Goal: Task Accomplishment & Management: Use online tool/utility

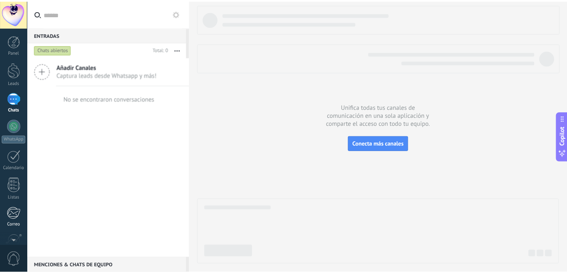
scroll to position [77, 0]
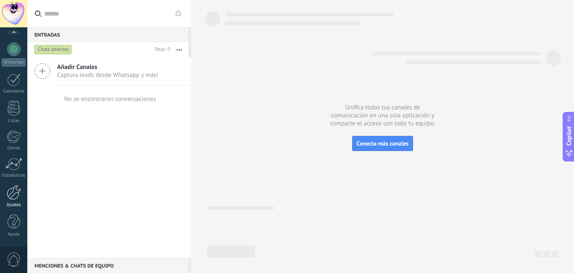
click at [12, 188] on div at bounding box center [14, 192] width 14 height 15
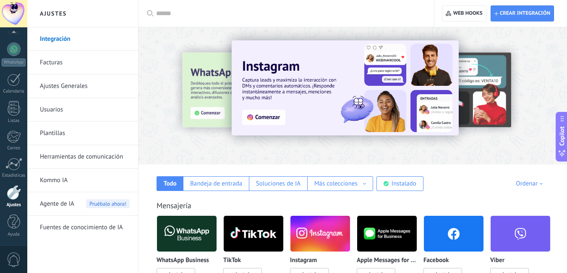
click at [244, 11] on input "text" at bounding box center [289, 13] width 266 height 9
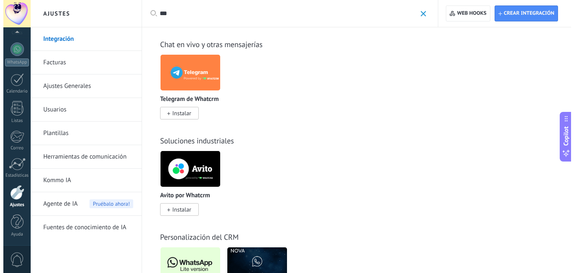
scroll to position [398, 0]
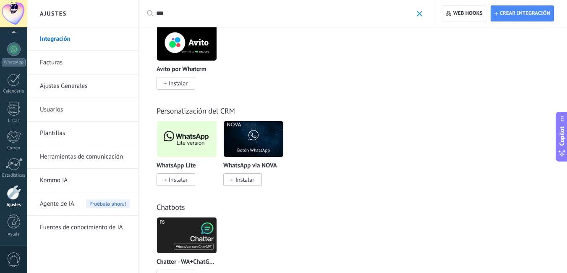
type input "***"
click at [180, 184] on span "Instalar" at bounding box center [176, 179] width 39 height 13
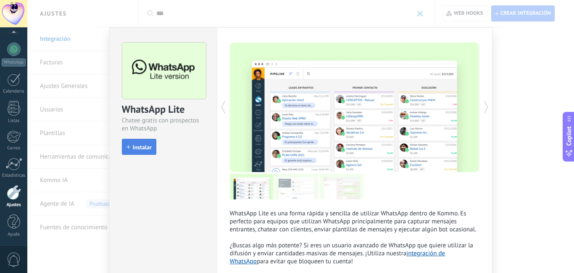
click at [143, 148] on span "Instalar" at bounding box center [142, 147] width 19 height 6
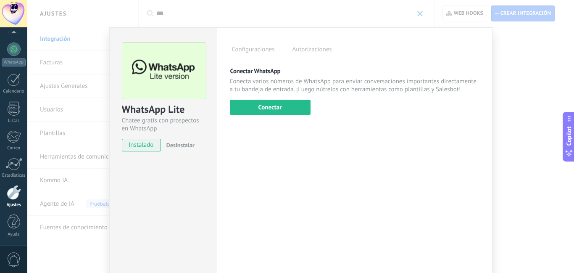
click at [541, 62] on div "WhatsApp Lite Chatee gratis con prospectos en WhatsApp instalado Desinstalar Co…" at bounding box center [300, 136] width 546 height 273
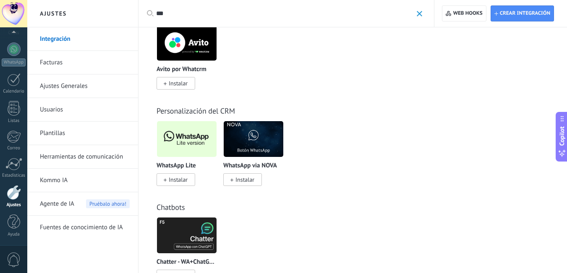
click at [187, 177] on span "Instalar" at bounding box center [178, 180] width 19 height 8
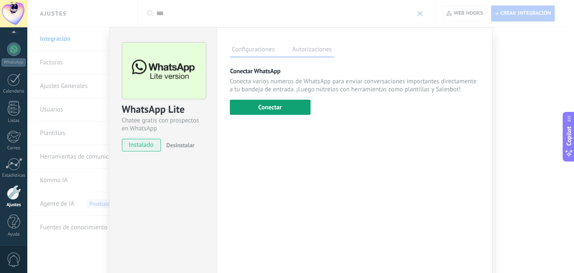
click at [273, 110] on button "Conectar" at bounding box center [270, 107] width 81 height 15
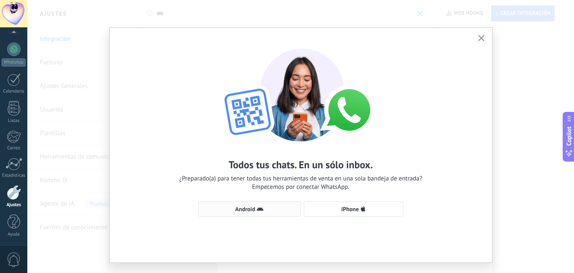
click at [241, 208] on span "Android" at bounding box center [245, 209] width 20 height 6
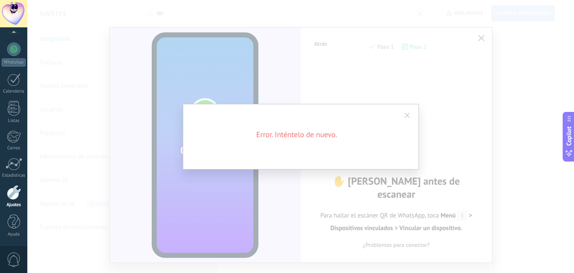
click at [408, 116] on span at bounding box center [406, 116] width 5 height 6
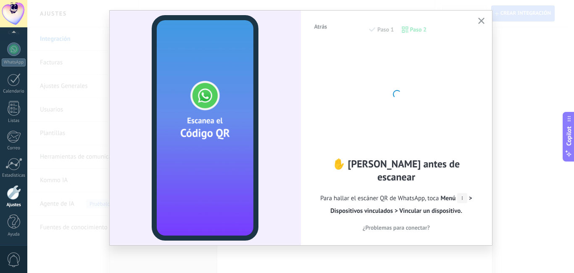
scroll to position [0, 0]
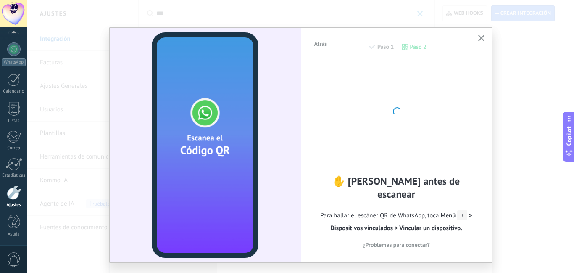
click at [426, 132] on div at bounding box center [396, 110] width 92 height 92
drag, startPoint x: 426, startPoint y: 132, endPoint x: 409, endPoint y: 128, distance: 17.7
click at [424, 131] on div at bounding box center [396, 110] width 92 height 92
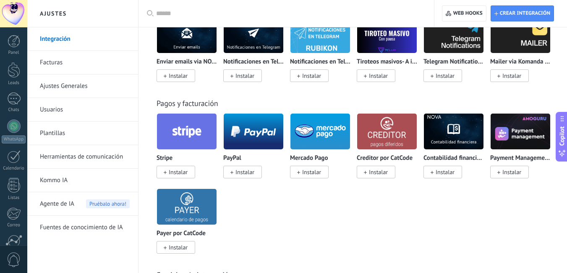
scroll to position [1392, 0]
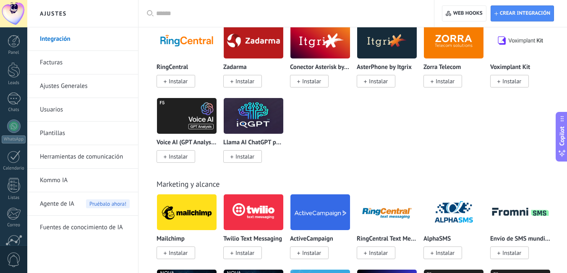
click at [178, 14] on input "text" at bounding box center [289, 13] width 266 height 9
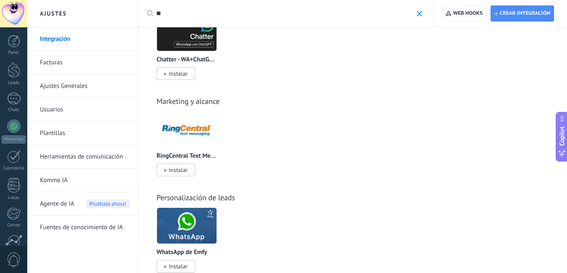
scroll to position [620, 0]
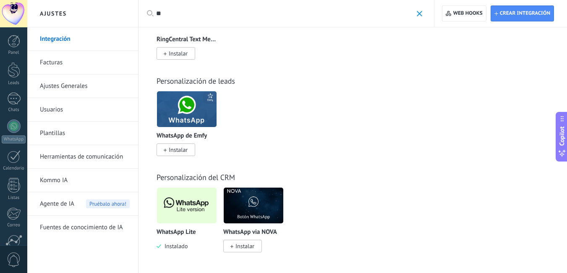
type input "**"
click at [181, 245] on span "Instalado" at bounding box center [174, 246] width 26 height 8
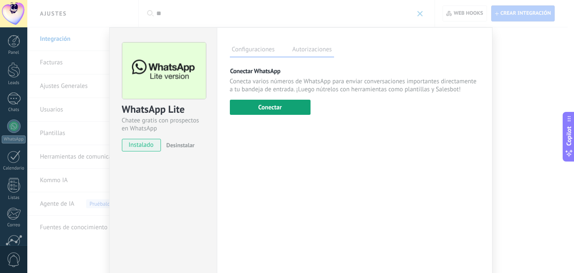
click at [274, 110] on button "Conectar" at bounding box center [270, 107] width 81 height 15
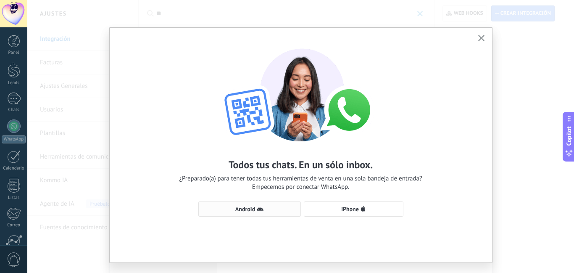
click at [257, 210] on use "button" at bounding box center [260, 209] width 7 height 4
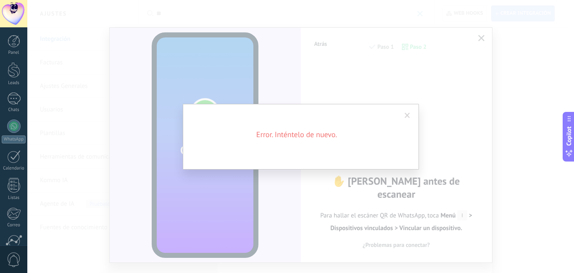
click at [407, 115] on span at bounding box center [406, 116] width 5 height 6
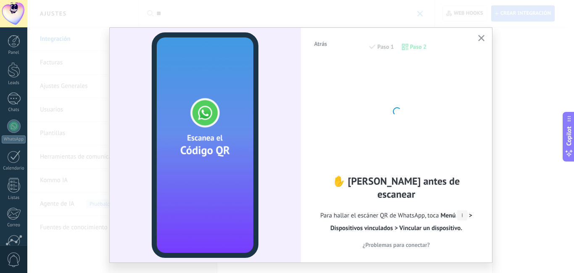
click at [484, 38] on button "button" at bounding box center [481, 38] width 10 height 11
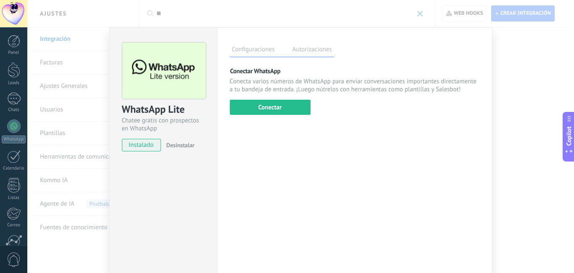
click at [304, 50] on label "Autorizaciones" at bounding box center [312, 51] width 44 height 12
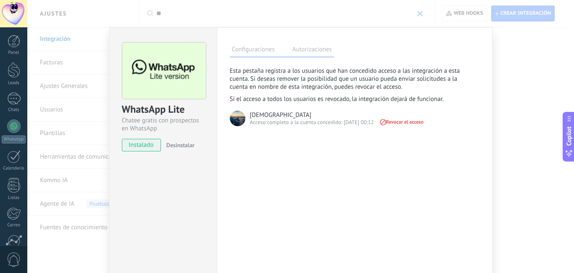
click at [273, 52] on label "Configuraciones" at bounding box center [253, 51] width 47 height 12
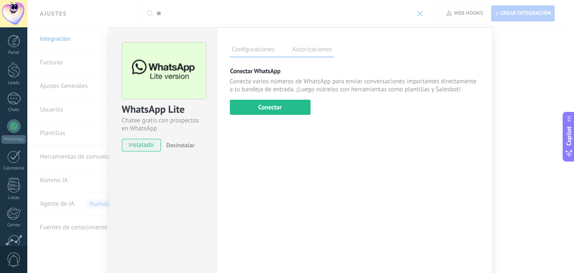
click at [547, 79] on div "WhatsApp Lite Chatee gratis con prospectos en WhatsApp instalado Desinstalar Co…" at bounding box center [300, 136] width 546 height 273
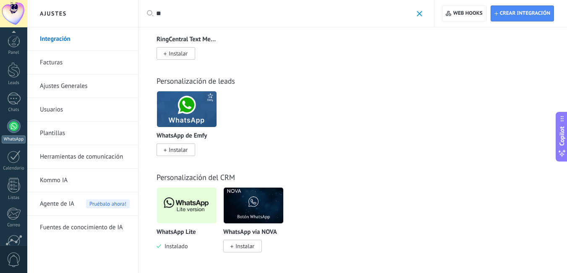
scroll to position [77, 0]
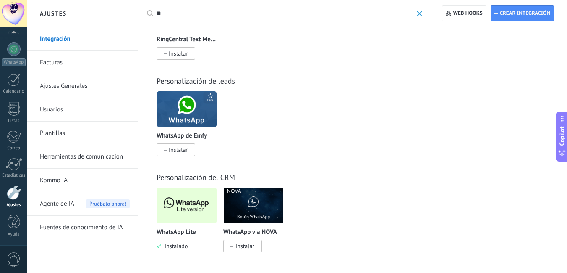
click at [77, 115] on link "Usuarios" at bounding box center [85, 110] width 90 height 24
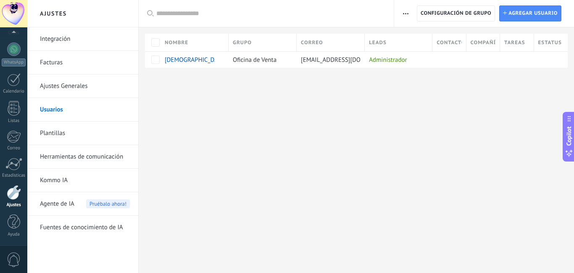
click at [88, 156] on link "Herramientas de comunicación" at bounding box center [85, 157] width 90 height 24
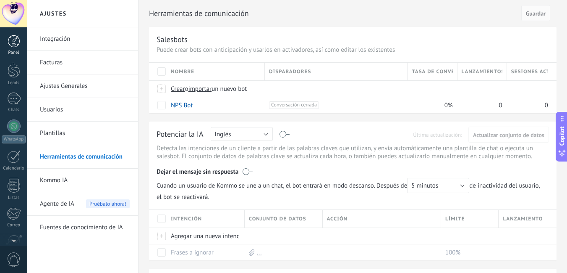
click at [11, 49] on link "Panel" at bounding box center [13, 45] width 27 height 21
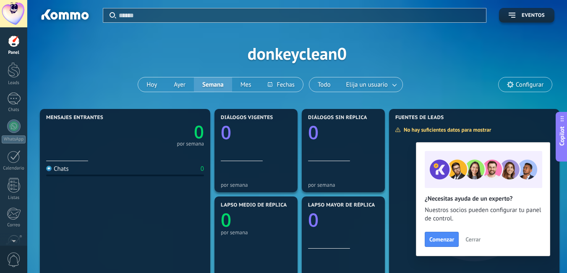
drag, startPoint x: 0, startPoint y: 73, endPoint x: 54, endPoint y: 38, distance: 64.1
click at [54, 38] on div "Aplicar Eventos donkeyclean0 [DATE] [DATE] Semana Mes Todo Elija un usuario Con…" at bounding box center [297, 53] width 515 height 107
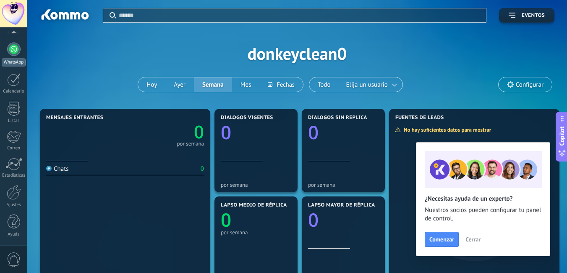
click at [18, 56] on link "WhatsApp" at bounding box center [13, 54] width 27 height 24
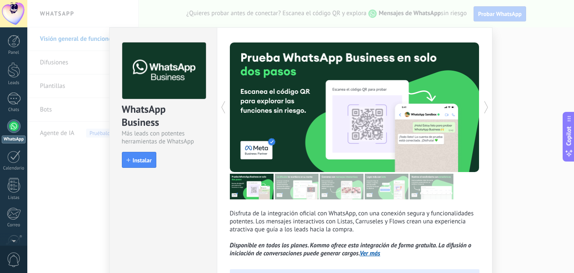
click at [519, 40] on div "WhatsApp Business Más leads con potentes herramientas de WhatsApp install Insta…" at bounding box center [300, 136] width 546 height 273
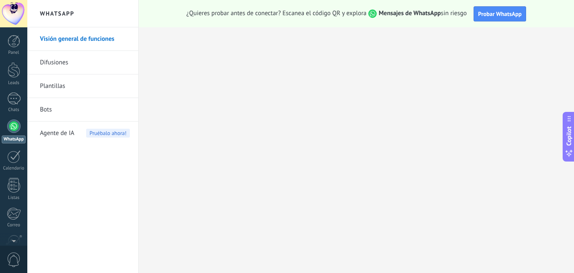
click at [86, 64] on link "Difusiones" at bounding box center [85, 63] width 90 height 24
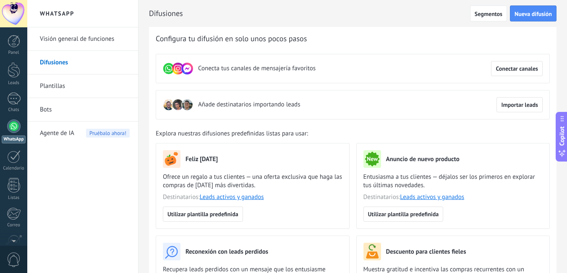
click at [47, 87] on link "Plantillas" at bounding box center [85, 86] width 90 height 24
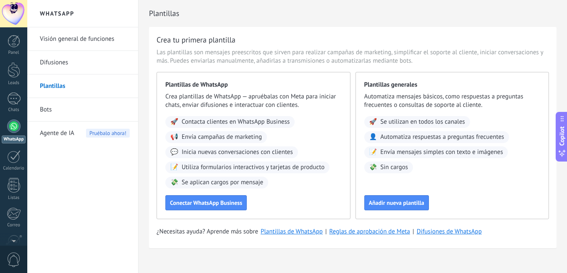
click at [60, 108] on link "Bots" at bounding box center [85, 110] width 90 height 24
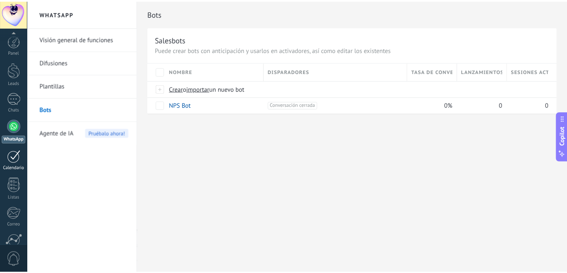
scroll to position [77, 0]
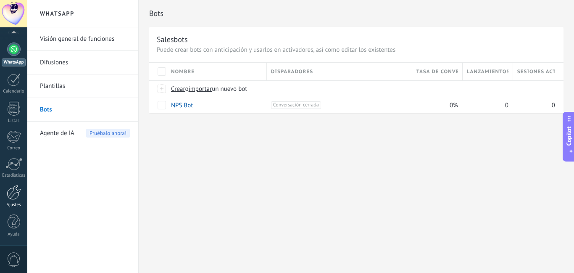
click at [14, 198] on div at bounding box center [14, 192] width 14 height 15
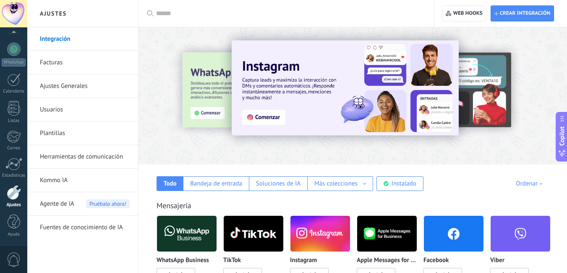
click at [97, 155] on link "Herramientas de comunicación" at bounding box center [85, 157] width 90 height 24
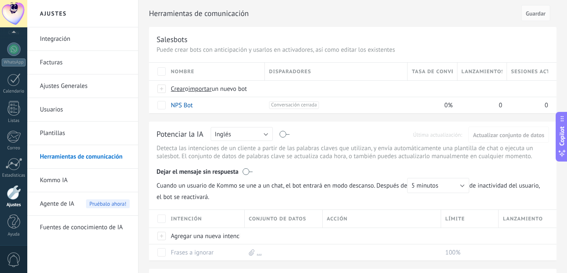
click at [99, 31] on link "Integración" at bounding box center [85, 39] width 90 height 24
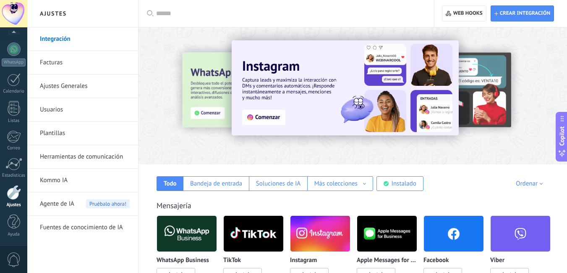
click at [199, 17] on input "text" at bounding box center [289, 13] width 266 height 9
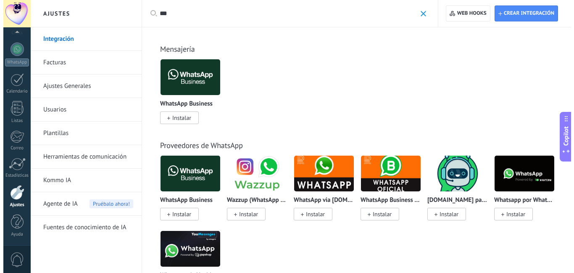
scroll to position [378, 0]
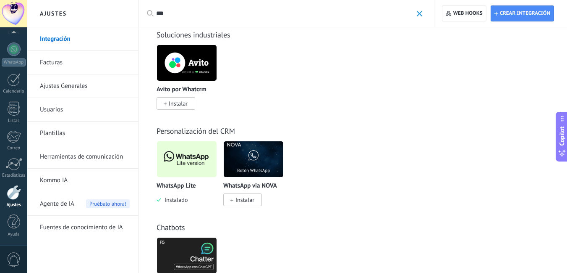
type input "***"
click at [173, 200] on span "Instalado" at bounding box center [174, 200] width 26 height 8
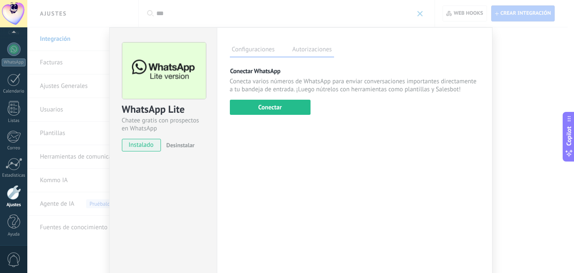
click at [267, 97] on div "Conectar WhatsApp Conecta varios números de WhatsApp para enviar conversaciones…" at bounding box center [354, 91] width 249 height 48
click at [269, 113] on button "Conectar" at bounding box center [270, 107] width 81 height 15
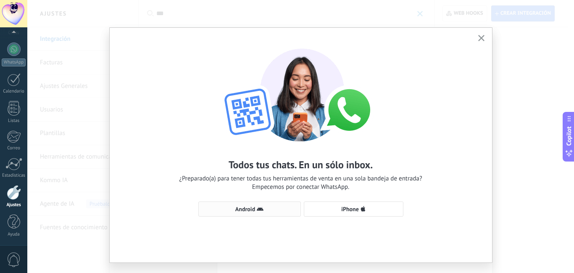
click at [257, 209] on icon "button" at bounding box center [260, 208] width 7 height 7
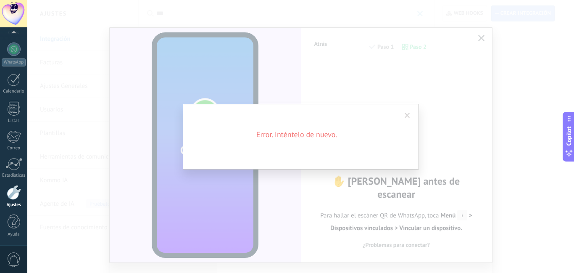
click at [327, 142] on div "Error. Inténtelo de nuevo." at bounding box center [301, 137] width 236 height 66
click at [325, 141] on div "Error. Inténtelo de nuevo." at bounding box center [301, 137] width 236 height 66
click at [410, 115] on span at bounding box center [407, 115] width 14 height 14
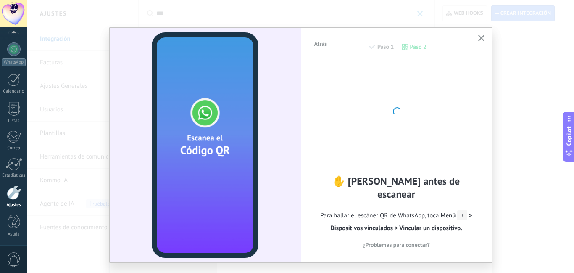
click at [411, 44] on div "Atrás Paso 1 Paso 2" at bounding box center [396, 50] width 166 height 21
click at [386, 44] on div "Atrás Paso 1 Paso 2" at bounding box center [396, 50] width 166 height 21
click at [483, 37] on button "button" at bounding box center [481, 38] width 10 height 11
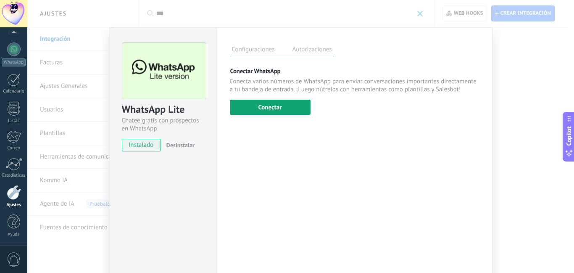
click at [257, 101] on button "Conectar" at bounding box center [270, 107] width 81 height 15
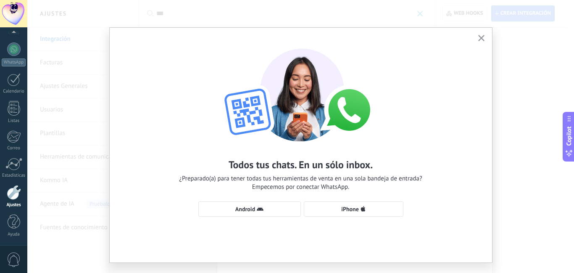
click at [262, 201] on div "Todos tus chats. En un sólo inbox. ¿Preparado(a) para tener todas tus herramien…" at bounding box center [301, 128] width 382 height 201
click at [264, 213] on button "Android" at bounding box center [249, 208] width 102 height 15
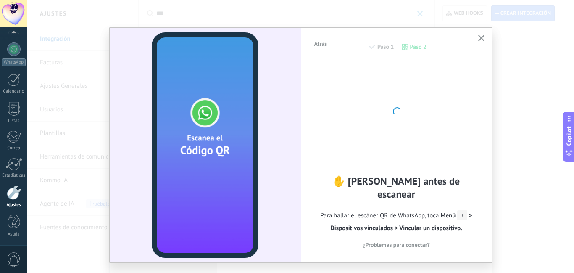
click at [425, 175] on div "✋ [PERSON_NAME] antes de escanear Para hallar el escáner QR de WhatsApp, toca M…" at bounding box center [396, 155] width 166 height 187
click at [425, 157] on div at bounding box center [396, 110] width 92 height 92
click at [387, 124] on div at bounding box center [396, 110] width 92 height 92
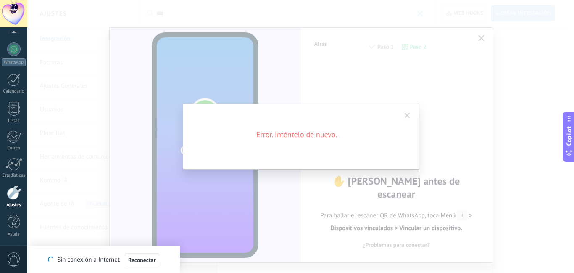
click at [378, 24] on div "Error. Inténtelo de nuevo." at bounding box center [300, 136] width 546 height 273
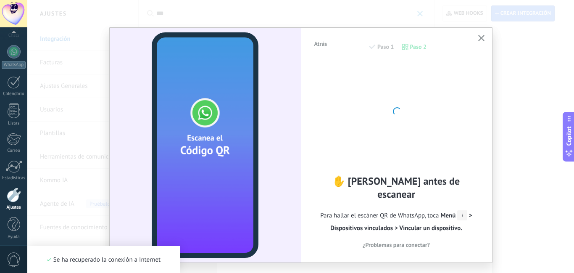
scroll to position [77, 0]
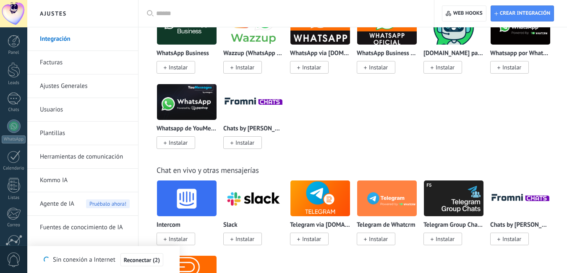
click at [215, 15] on input "text" at bounding box center [289, 13] width 266 height 9
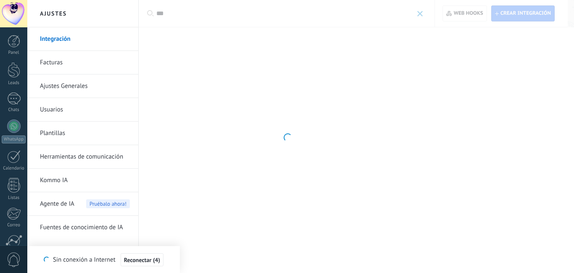
type input "***"
drag, startPoint x: 194, startPoint y: 27, endPoint x: 194, endPoint y: 21, distance: 5.5
click at [194, 25] on div at bounding box center [287, 136] width 574 height 273
click at [193, 20] on div at bounding box center [287, 136] width 574 height 273
